Goal: Task Accomplishment & Management: Manage account settings

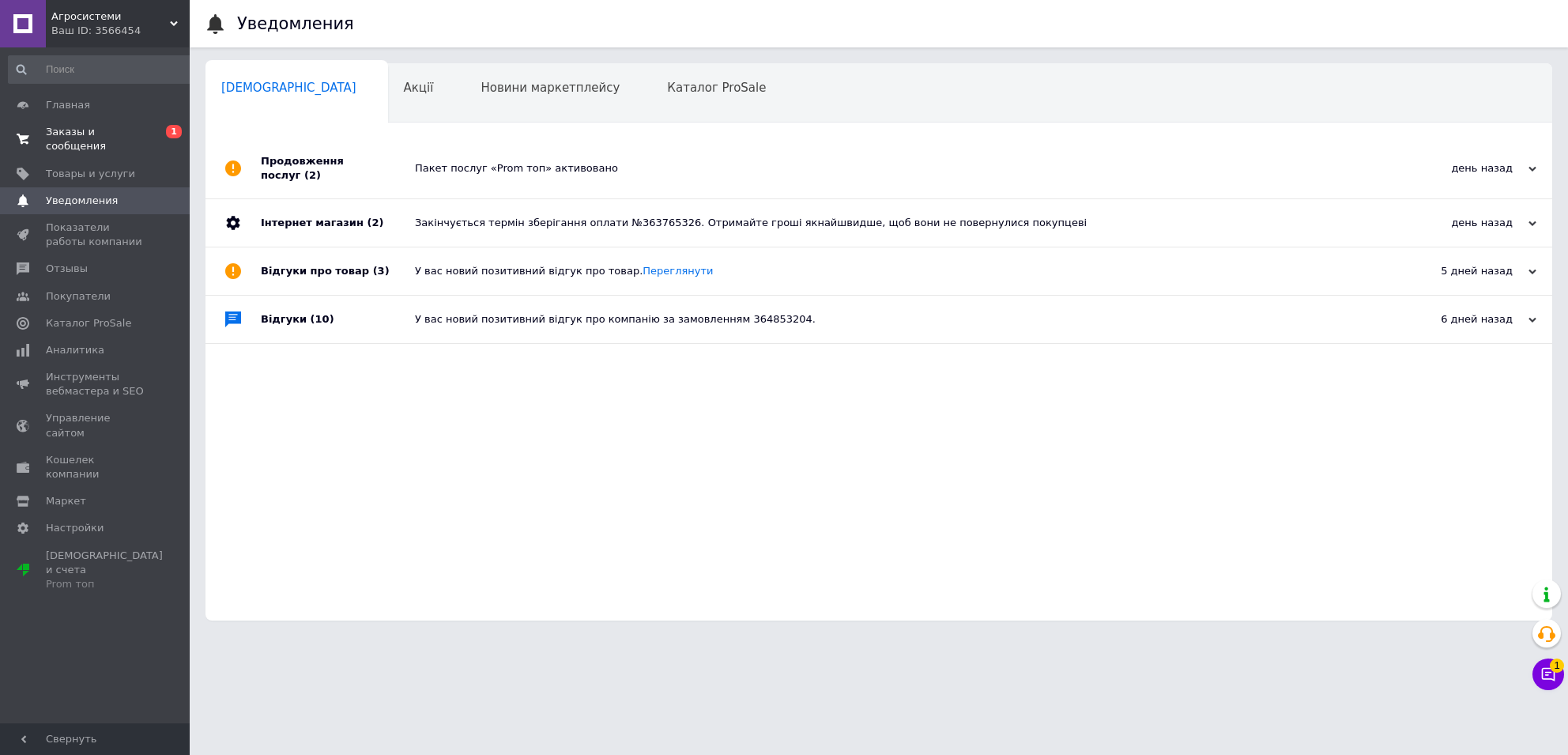
click at [149, 134] on span "0 1" at bounding box center [168, 139] width 44 height 28
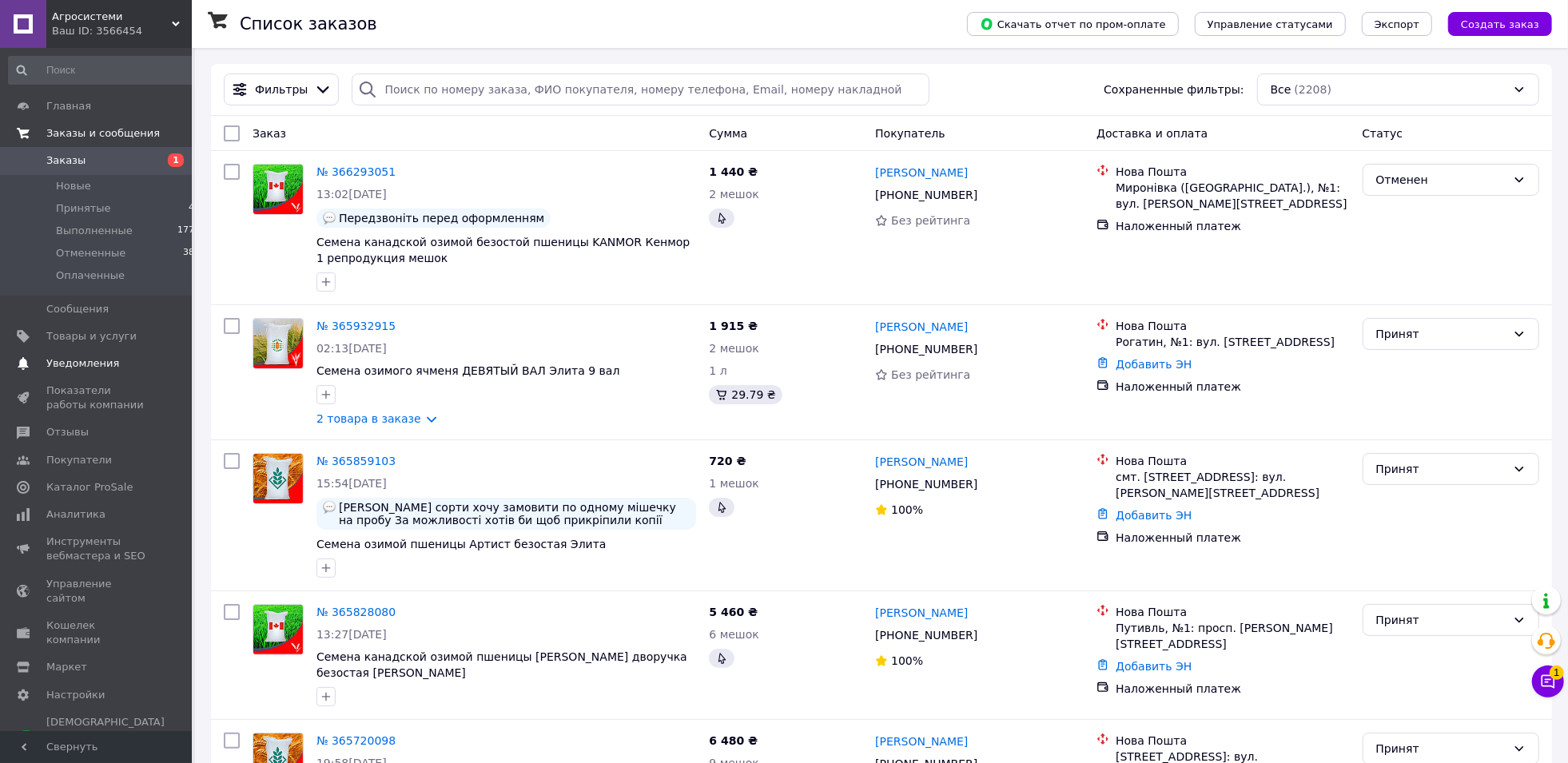
click at [105, 352] on link "Уведомления 0 0" at bounding box center [104, 363] width 209 height 27
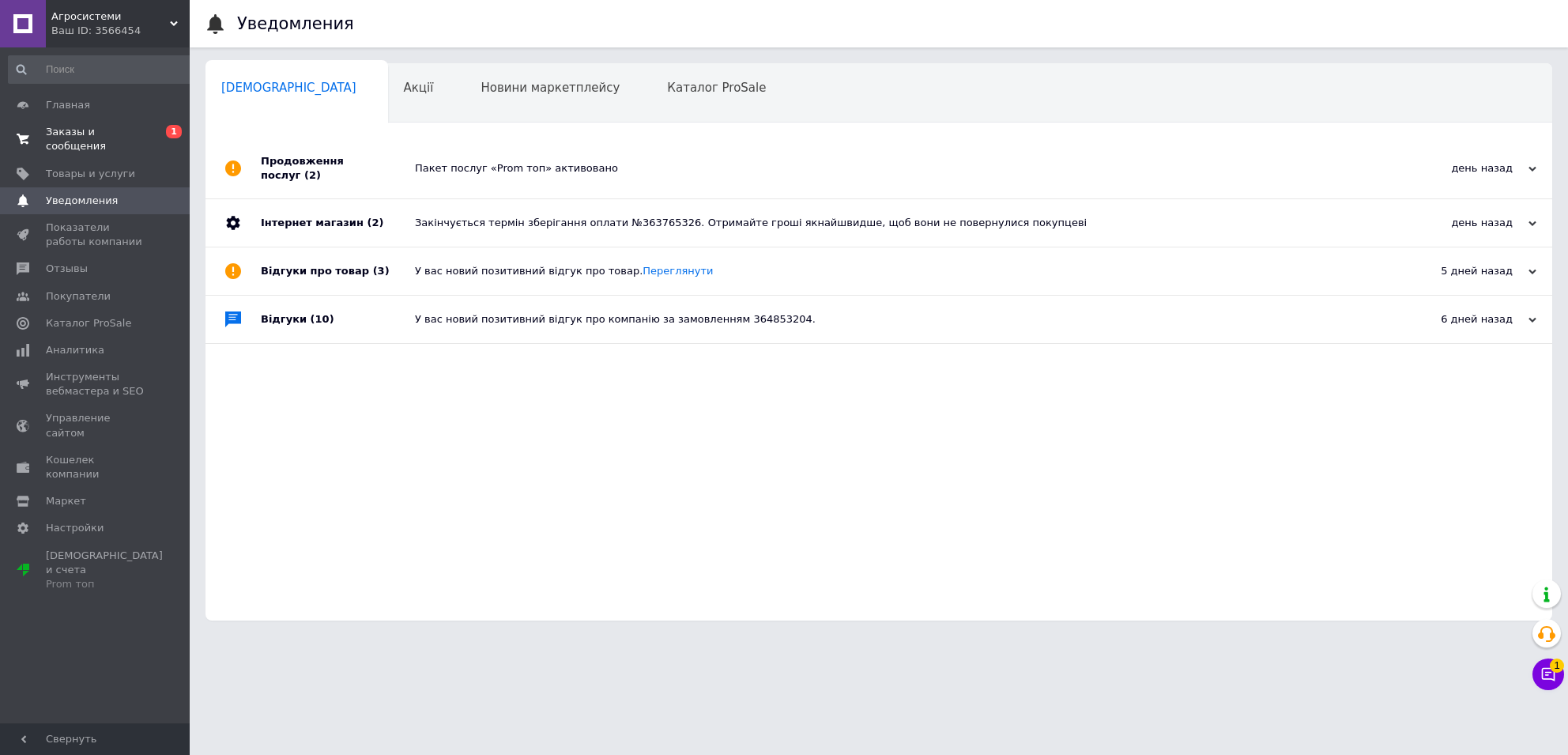
click at [126, 135] on span "Заказы и сообщения" at bounding box center [96, 139] width 100 height 28
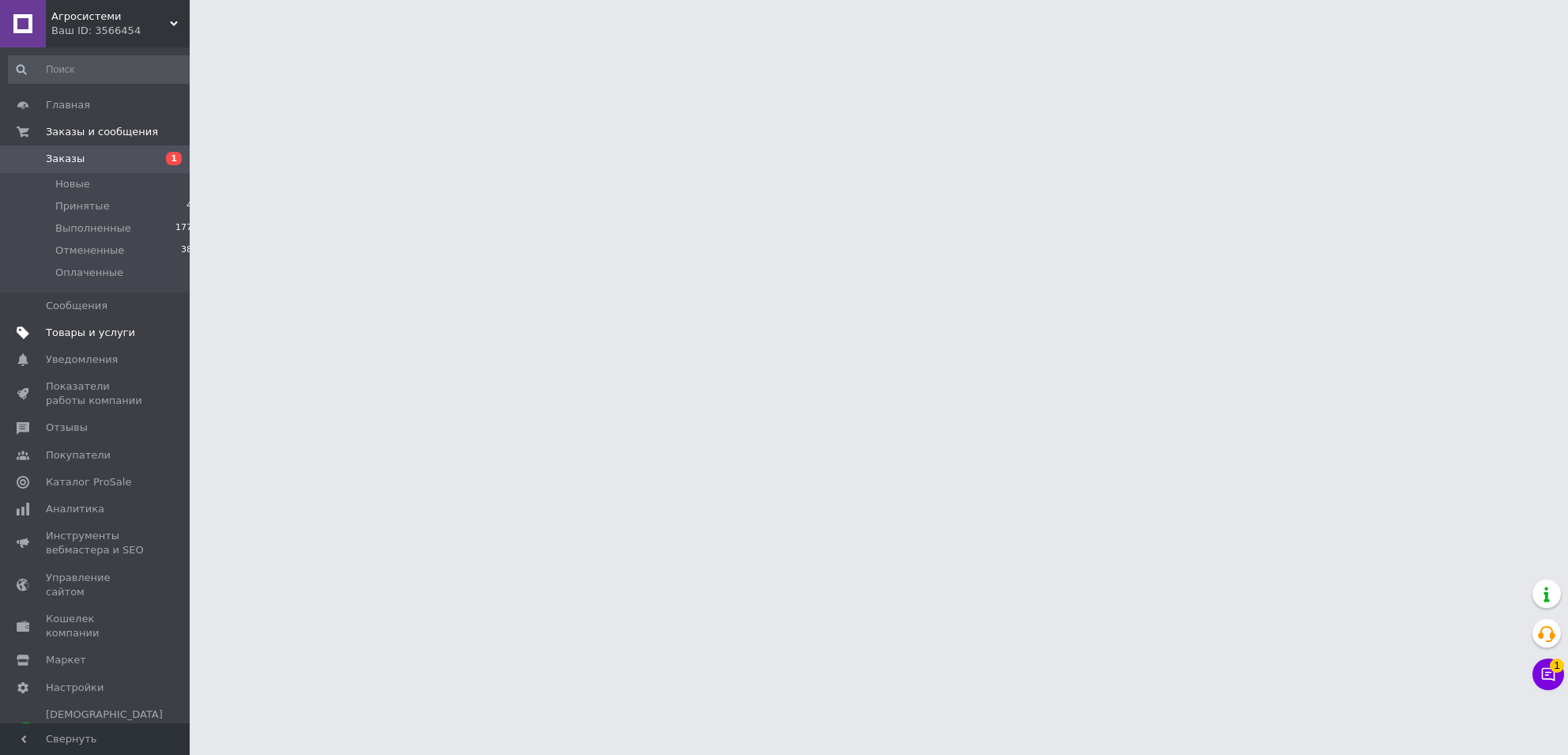
click at [98, 330] on span "Товары и услуги" at bounding box center [90, 333] width 89 height 15
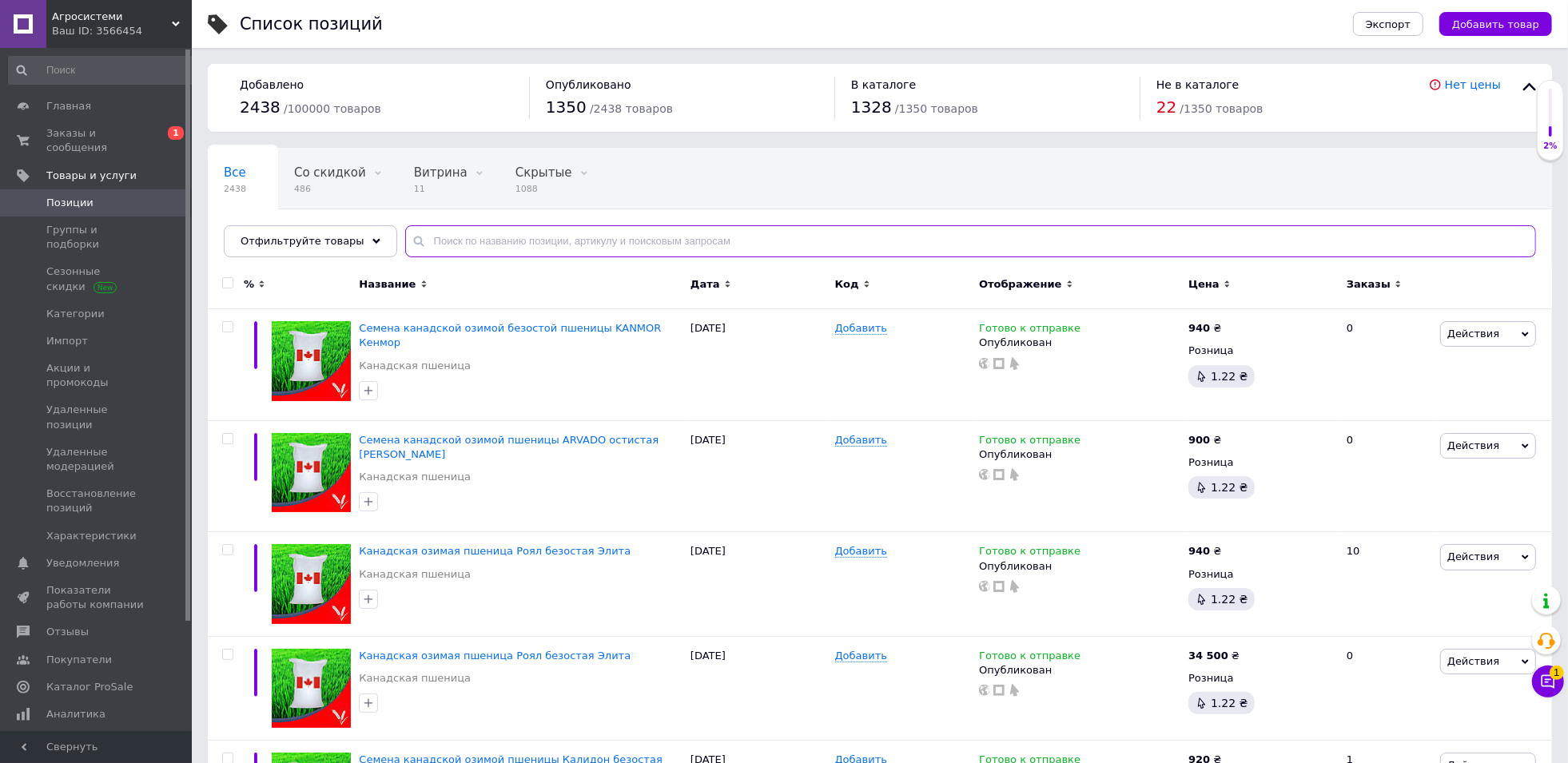
click at [561, 233] on input "text" at bounding box center [971, 241] width 1131 height 32
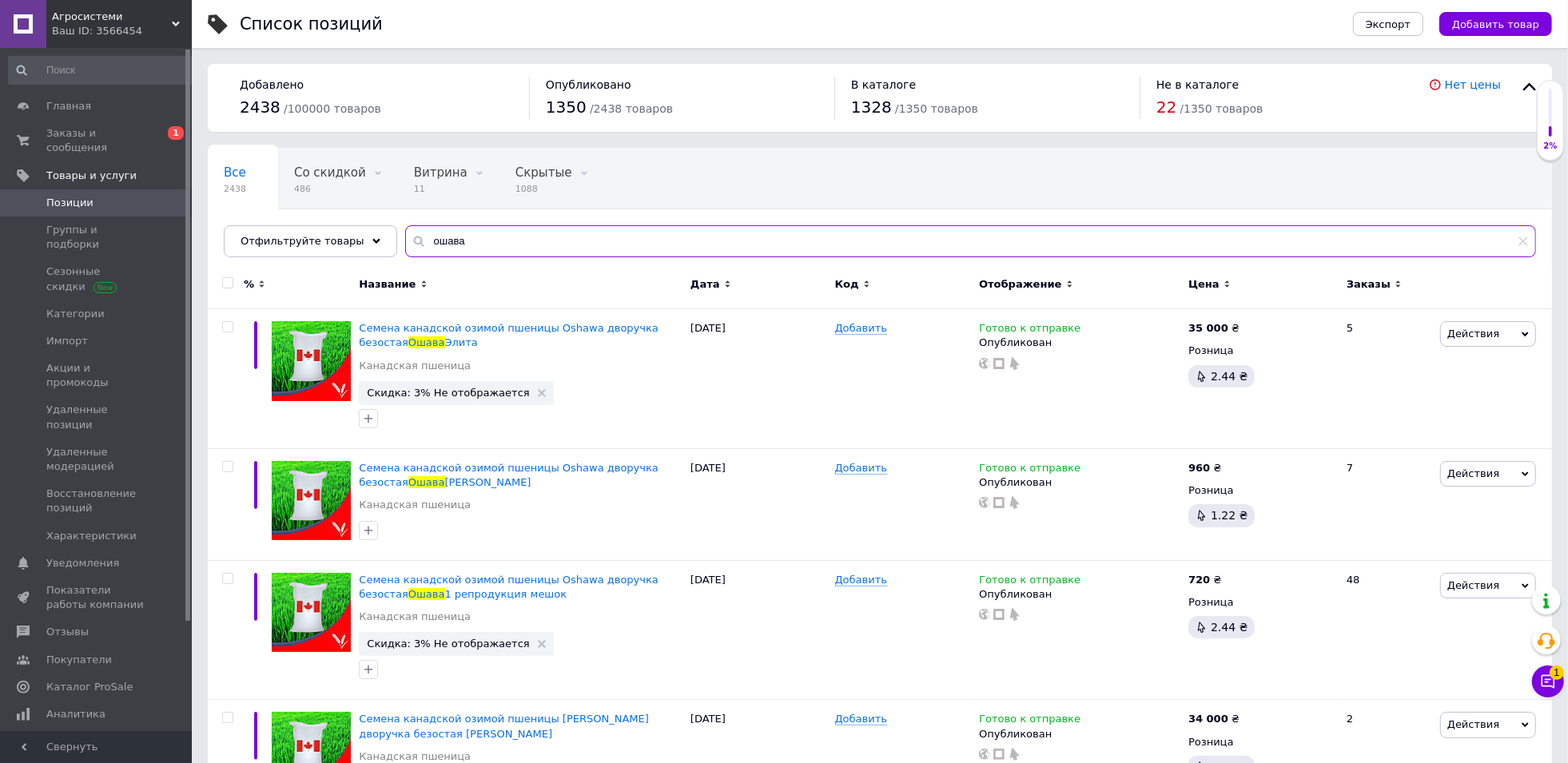
click at [1175, 251] on input "ошава" at bounding box center [971, 241] width 1131 height 32
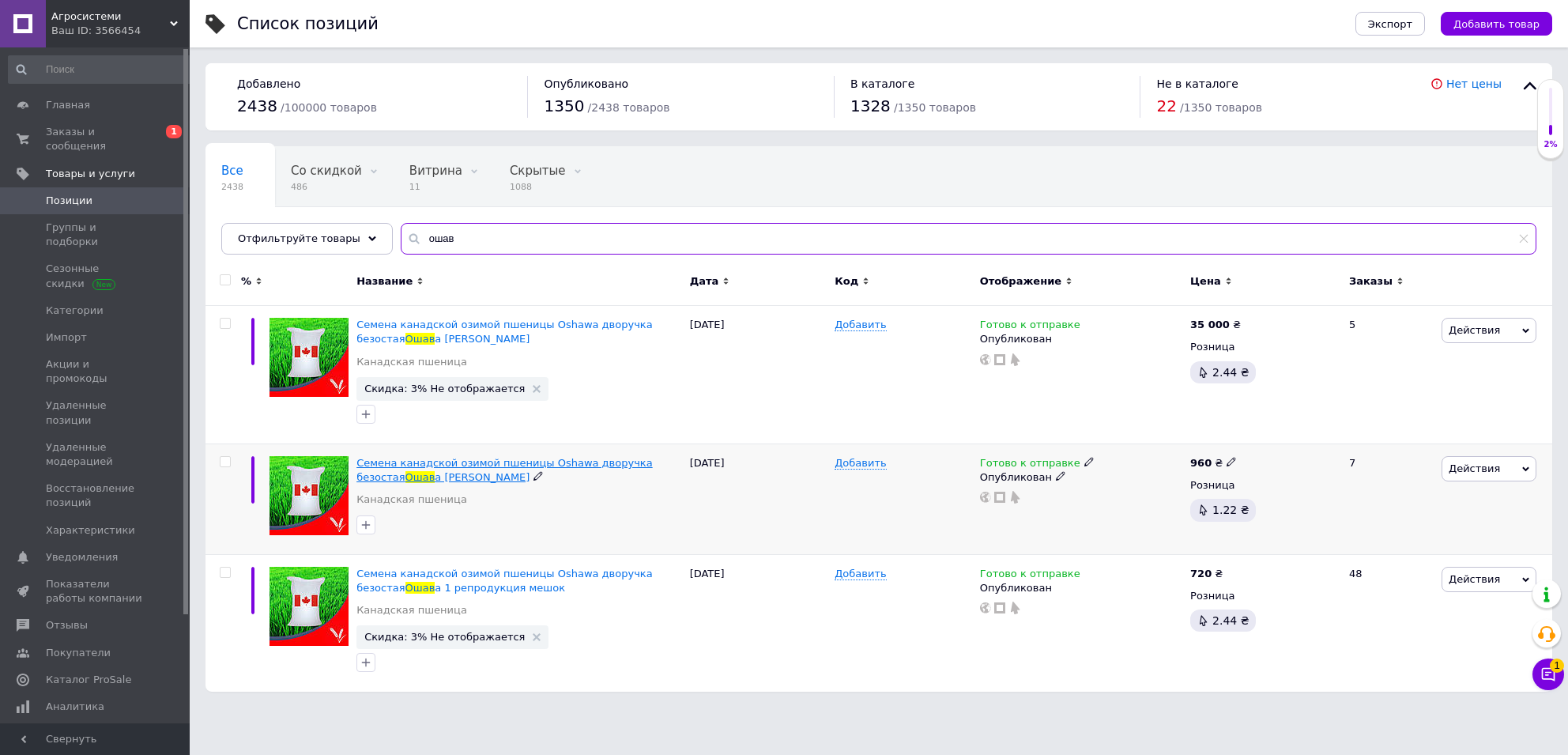
type input "ошав"
click at [457, 467] on span "Семена канадской озимой пшеницы Oshawa дворучка безостая" at bounding box center [504, 470] width 296 height 26
click at [533, 476] on icon at bounding box center [538, 476] width 9 height 9
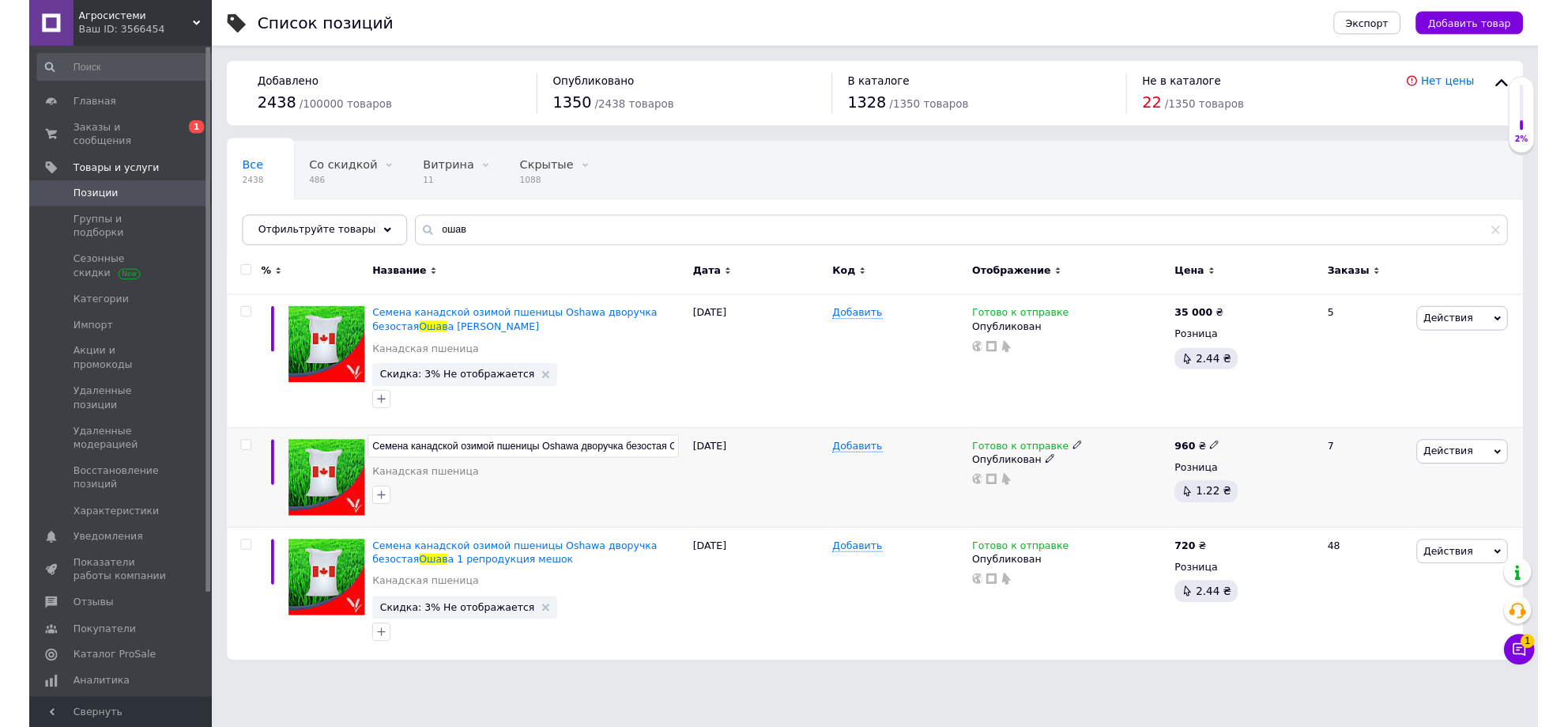
scroll to position [0, 96]
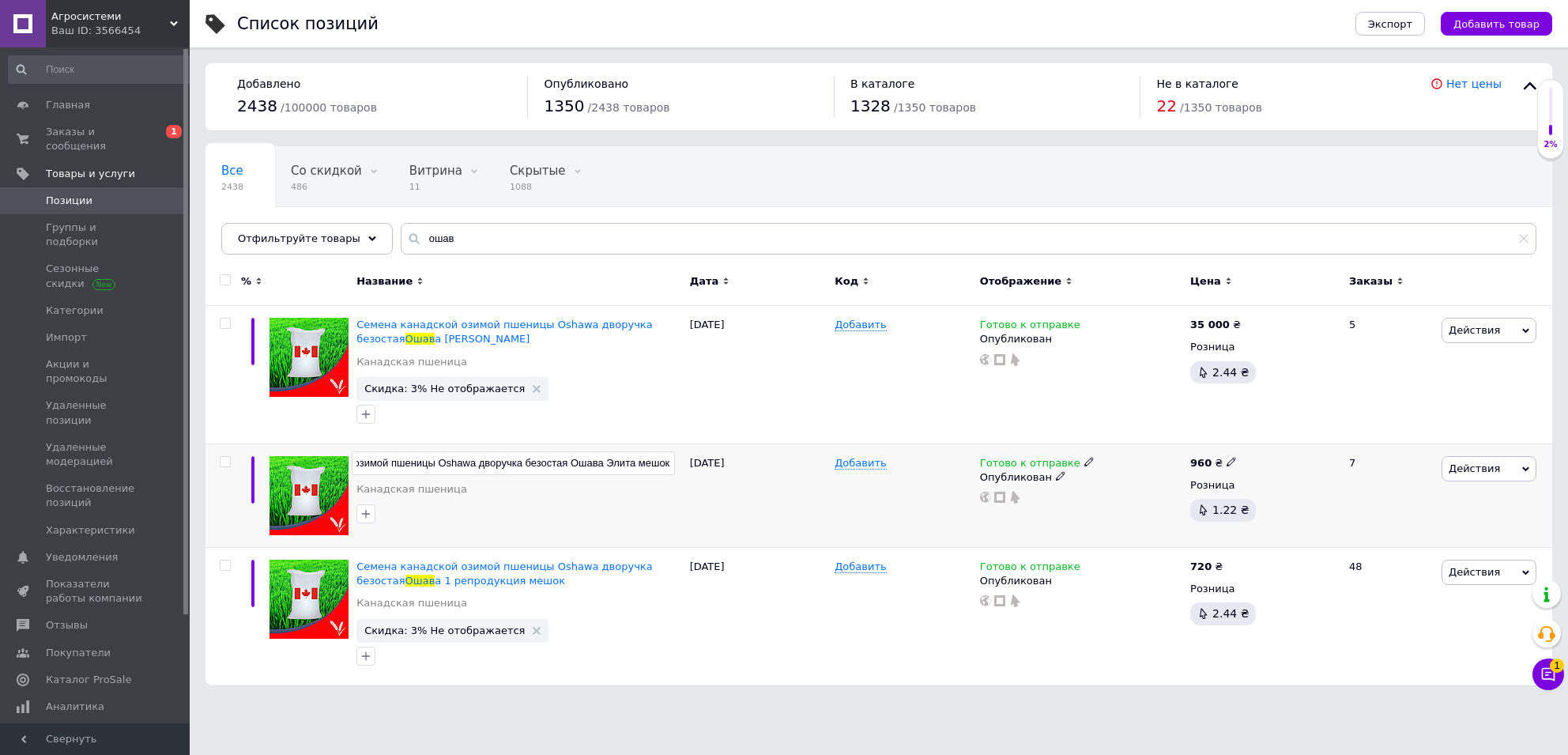
click at [497, 462] on input "Семена канадской озимой пшеницы Oshawa дворучка безостая Ошава Элита мешок" at bounding box center [513, 463] width 323 height 24
